Goal: Information Seeking & Learning: Learn about a topic

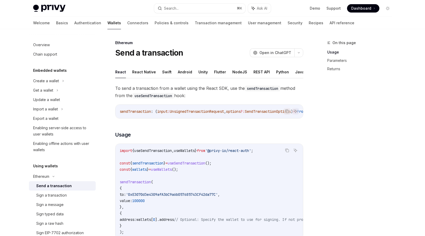
scroll to position [31, 0]
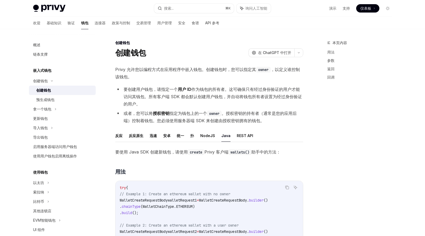
click at [47, 71] on font "嵌入式钱包" at bounding box center [42, 70] width 18 height 4
click at [51, 44] on div "概述" at bounding box center [62, 45] width 59 height 6
type textarea "*"
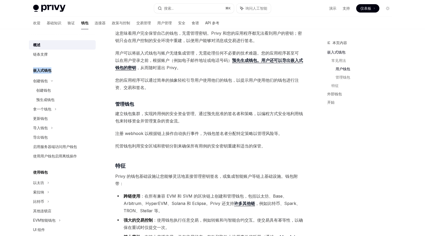
scroll to position [312, 0]
